Goal: Find specific page/section: Find specific page/section

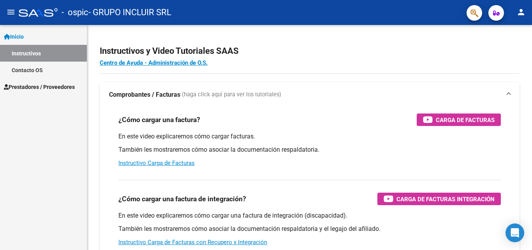
click at [53, 83] on span "Prestadores / Proveedores" at bounding box center [39, 87] width 71 height 9
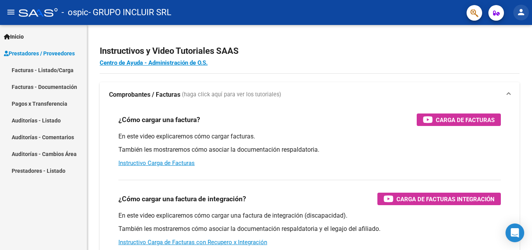
click at [519, 11] on mat-icon "person" at bounding box center [520, 11] width 9 height 9
click at [350, 38] on div at bounding box center [266, 125] width 532 height 250
click at [15, 12] on mat-icon "menu" at bounding box center [10, 11] width 9 height 9
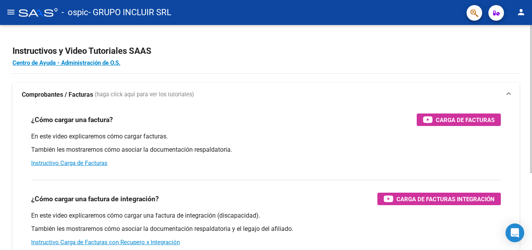
click at [297, 52] on h2 "Instructivos y Video Tutoriales SAAS" at bounding box center [265, 51] width 507 height 15
click at [14, 8] on mat-icon "menu" at bounding box center [10, 11] width 9 height 9
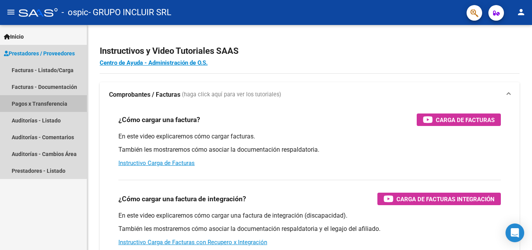
click at [43, 102] on link "Pagos x Transferencia" at bounding box center [43, 103] width 87 height 17
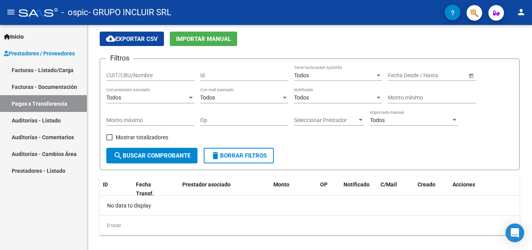
scroll to position [36, 0]
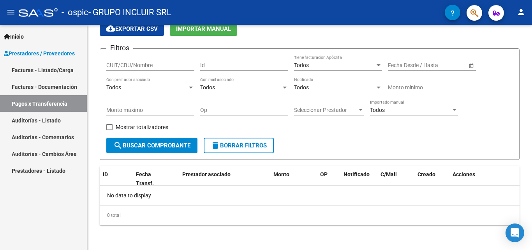
click at [521, 12] on mat-icon "person" at bounding box center [520, 11] width 9 height 9
click at [511, 32] on button "person Mi Perfil" at bounding box center [505, 32] width 48 height 19
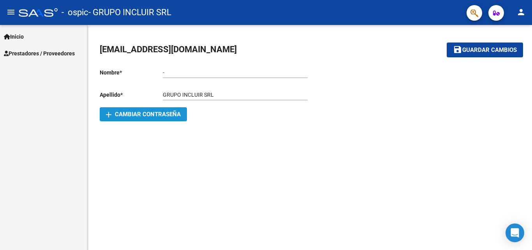
click at [146, 112] on span "add Cambiar Contraseña" at bounding box center [143, 114] width 75 height 7
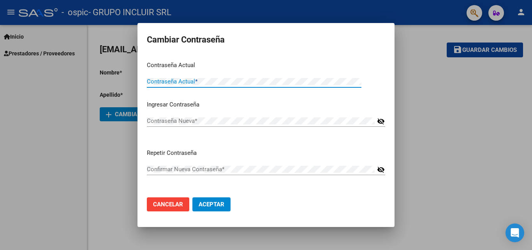
click at [435, 89] on div at bounding box center [266, 125] width 532 height 250
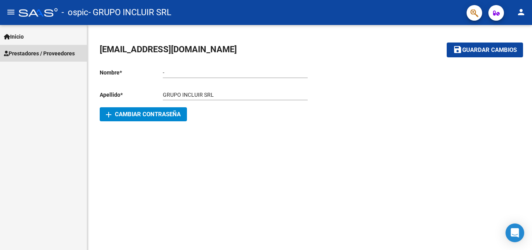
click at [43, 50] on span "Prestadores / Proveedores" at bounding box center [39, 53] width 71 height 9
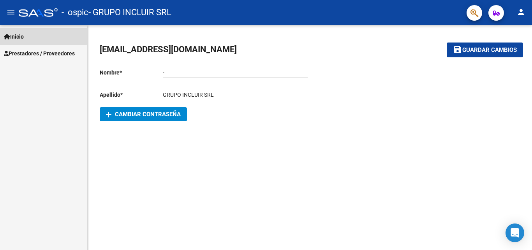
click at [18, 32] on span "Inicio" at bounding box center [14, 36] width 20 height 9
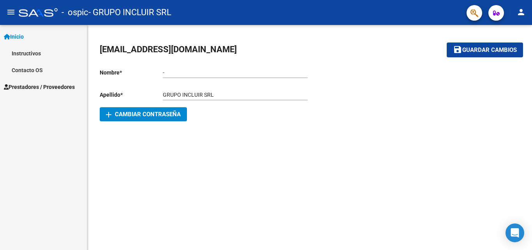
click at [11, 9] on mat-icon "menu" at bounding box center [10, 11] width 9 height 9
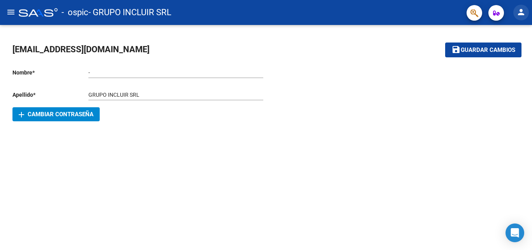
click at [523, 9] on mat-icon "person" at bounding box center [520, 11] width 9 height 9
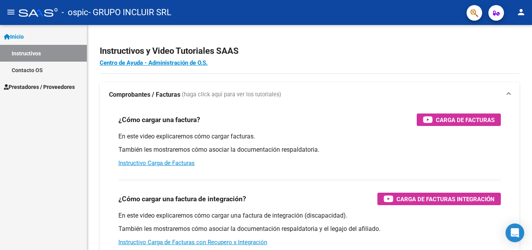
click at [35, 83] on span "Prestadores / Proveedores" at bounding box center [39, 87] width 71 height 9
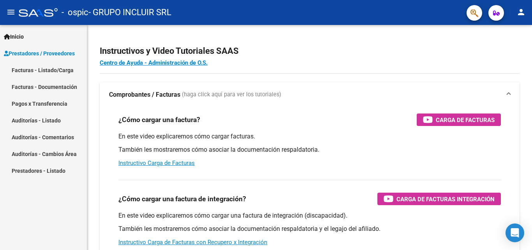
click at [55, 101] on link "Pagos x Transferencia" at bounding box center [43, 103] width 87 height 17
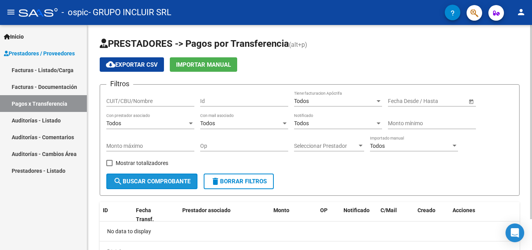
click at [178, 183] on span "search Buscar Comprobante" at bounding box center [151, 181] width 77 height 7
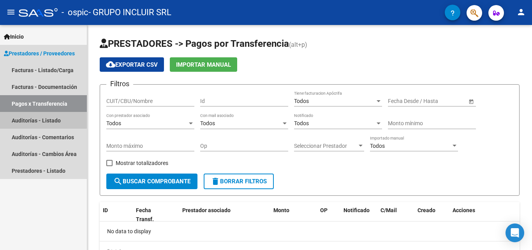
click at [42, 119] on link "Auditorías - Listado" at bounding box center [43, 120] width 87 height 17
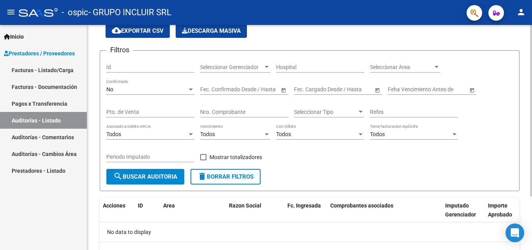
scroll to position [70, 0]
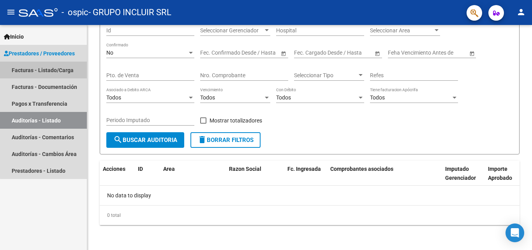
click at [49, 67] on link "Facturas - Listado/Carga" at bounding box center [43, 70] width 87 height 17
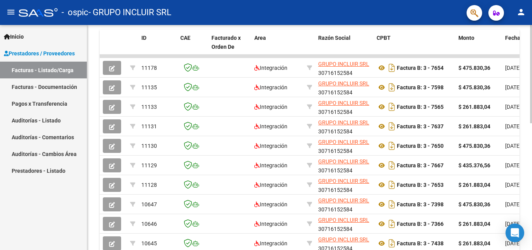
scroll to position [234, 0]
